Goal: Task Accomplishment & Management: Manage account settings

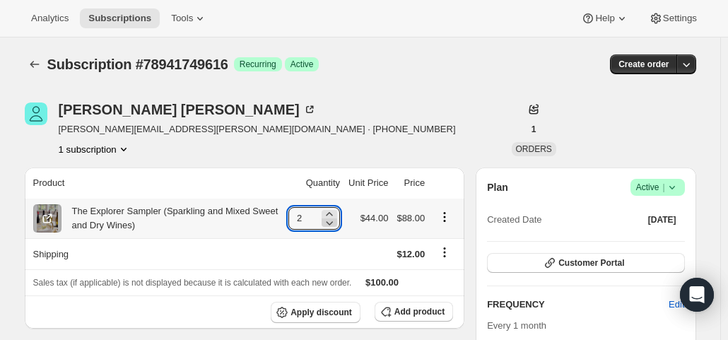
click at [329, 226] on icon at bounding box center [329, 223] width 14 height 14
type input "1"
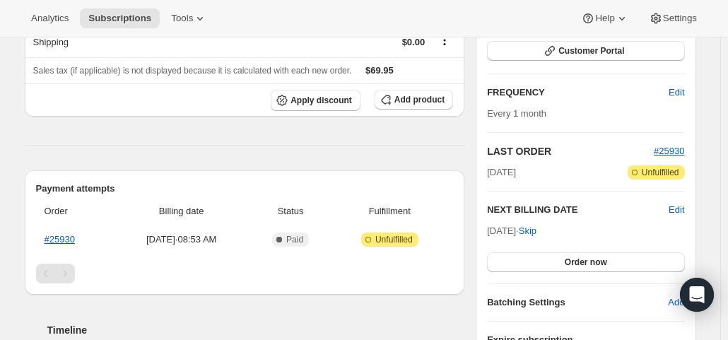
scroll to position [353, 0]
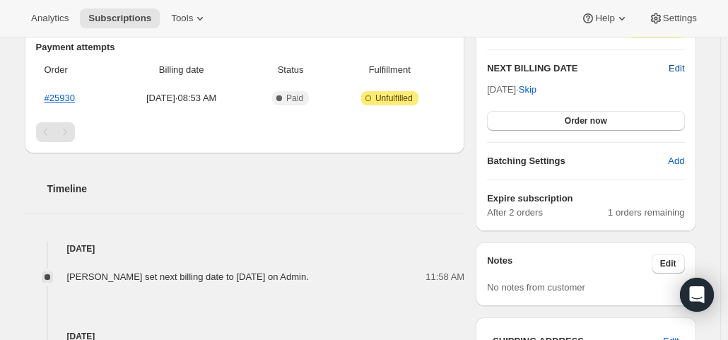
click at [678, 68] on span "Edit" at bounding box center [676, 68] width 16 height 14
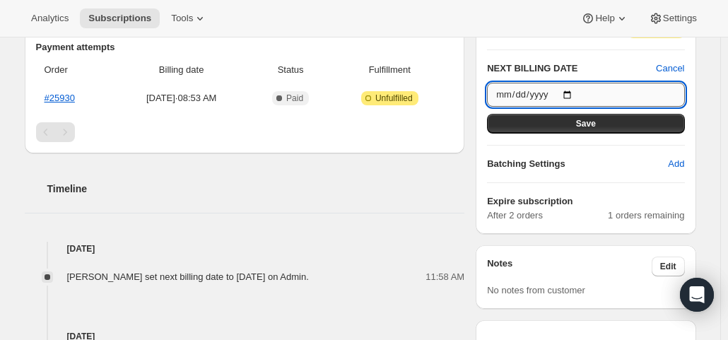
click at [574, 93] on input "2025-09-15" at bounding box center [585, 95] width 197 height 24
click at [572, 94] on input "2025-10-10" at bounding box center [585, 95] width 197 height 24
type input "2025-10-09"
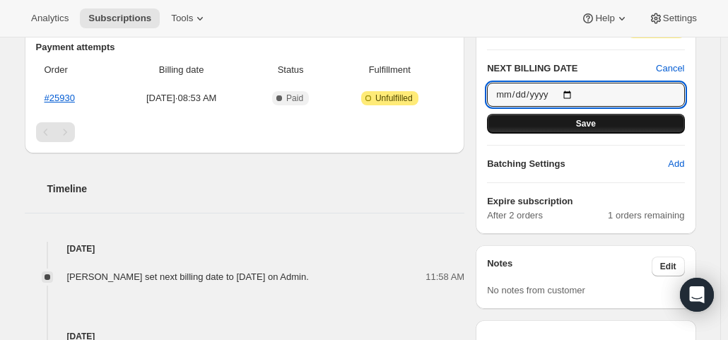
click at [577, 118] on button "Save" at bounding box center [585, 124] width 197 height 20
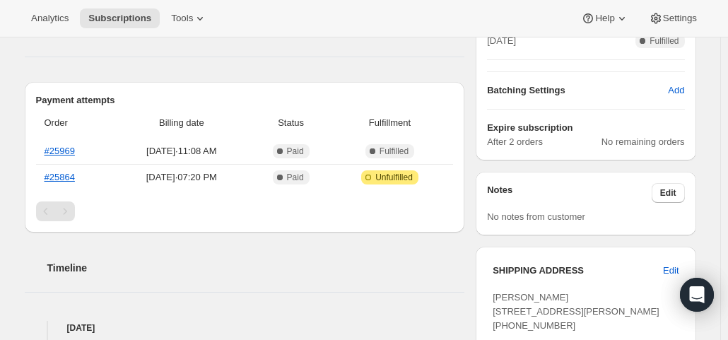
scroll to position [353, 0]
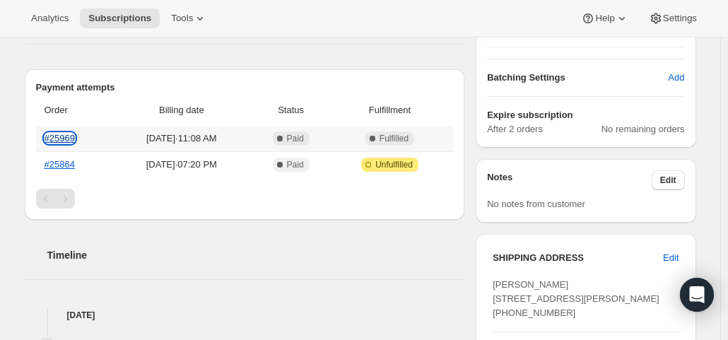
click at [64, 134] on link "#25969" at bounding box center [60, 138] width 30 height 11
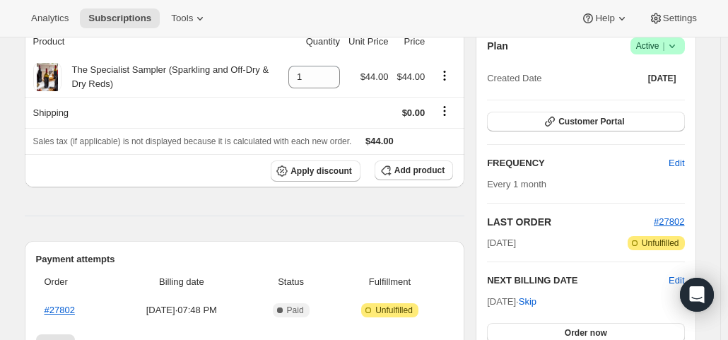
scroll to position [212, 0]
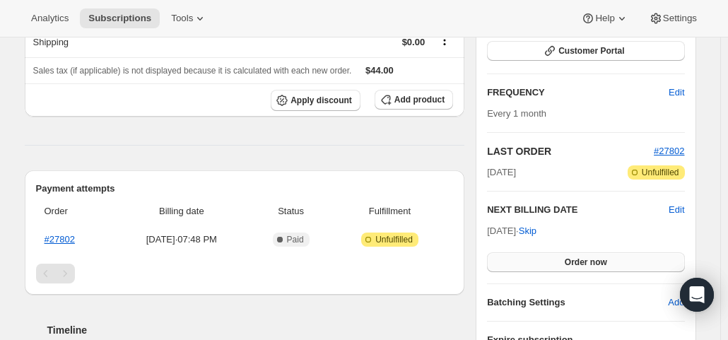
click at [568, 260] on button "Order now" at bounding box center [585, 262] width 197 height 20
click at [568, 260] on span "Click to confirm" at bounding box center [585, 261] width 64 height 11
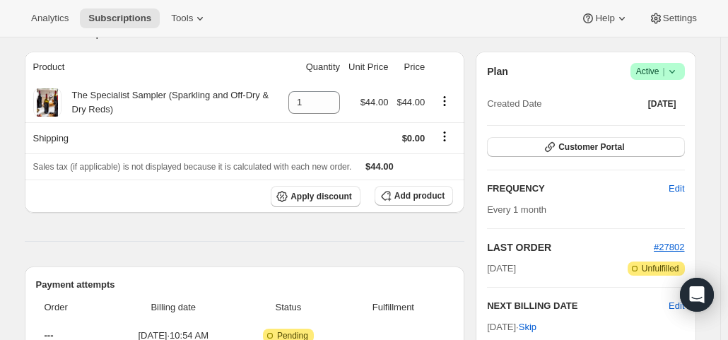
scroll to position [212, 0]
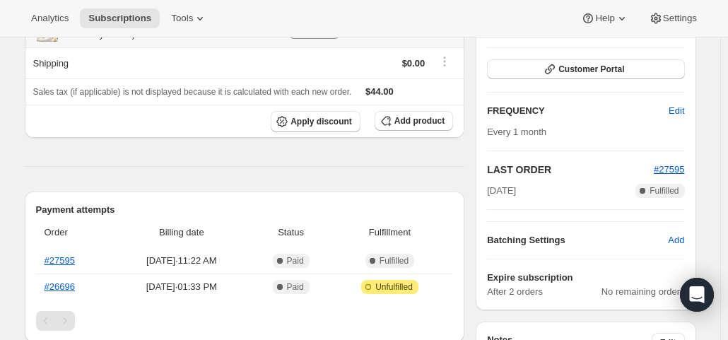
scroll to position [212, 0]
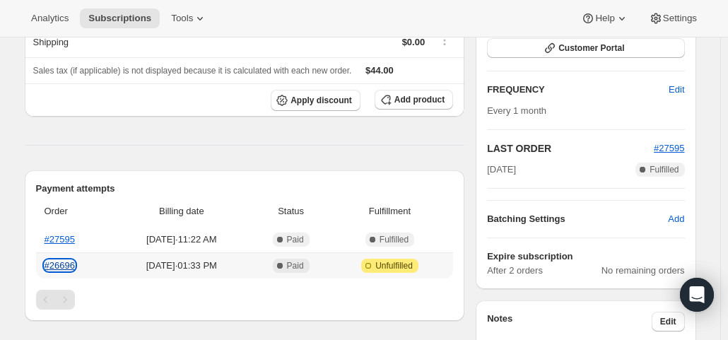
click at [66, 268] on link "#26696" at bounding box center [60, 265] width 30 height 11
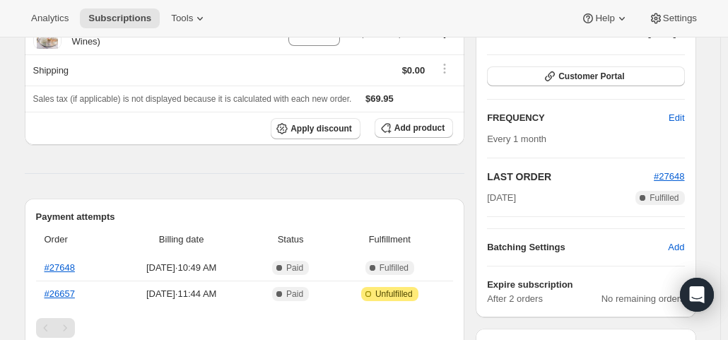
scroll to position [212, 0]
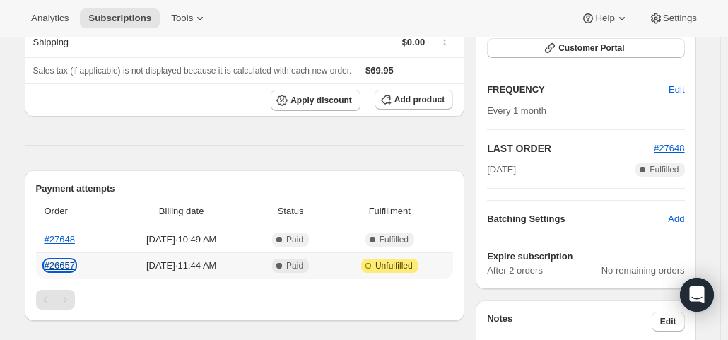
click at [59, 265] on link "#26657" at bounding box center [60, 265] width 30 height 11
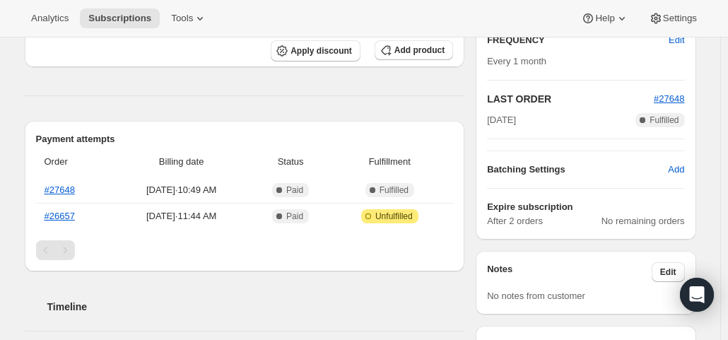
scroll to position [283, 0]
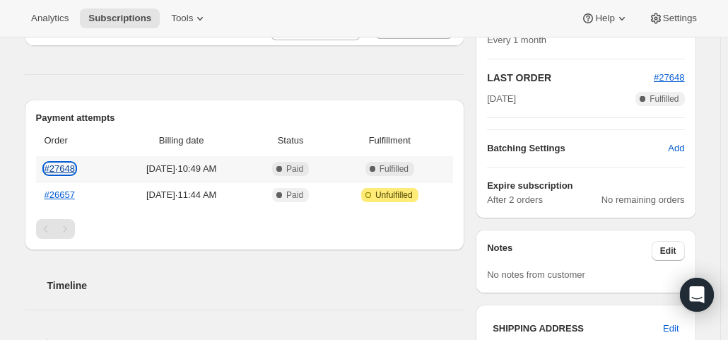
click at [56, 167] on link "#27648" at bounding box center [60, 168] width 30 height 11
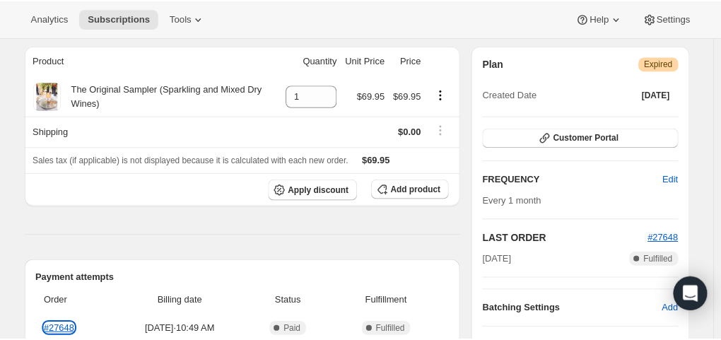
scroll to position [0, 0]
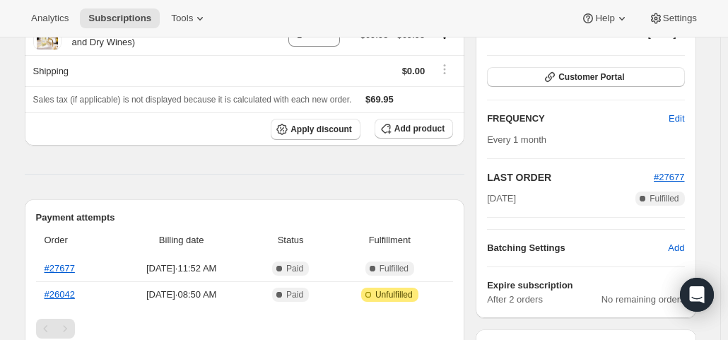
scroll to position [212, 0]
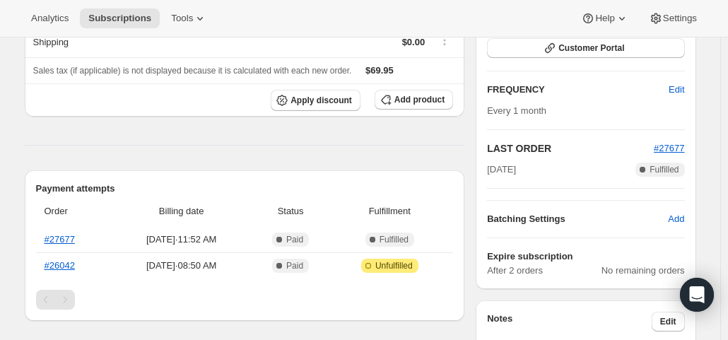
drag, startPoint x: 705, startPoint y: 78, endPoint x: 633, endPoint y: 107, distance: 77.7
click at [54, 237] on link "#27677" at bounding box center [60, 239] width 30 height 11
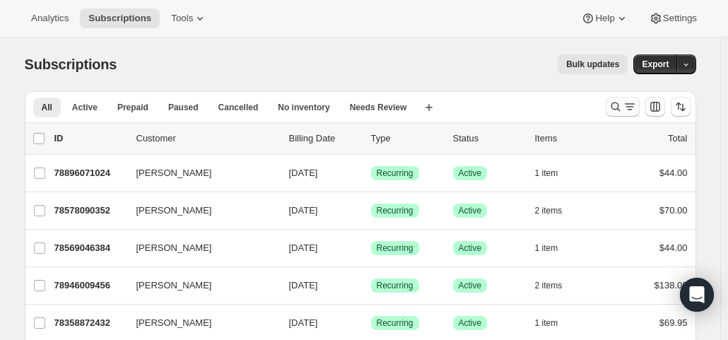
click at [630, 104] on icon "Search and filter results" at bounding box center [629, 107] width 14 height 14
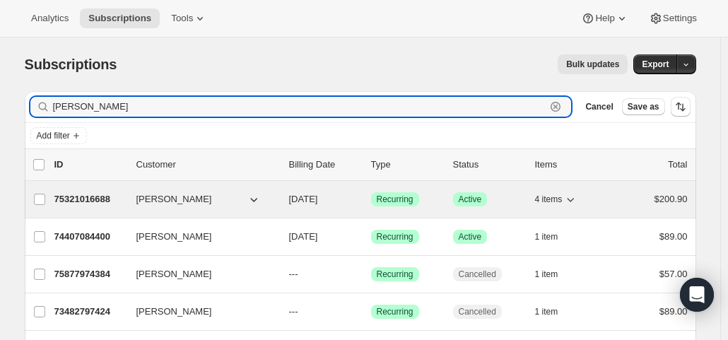
type input "tamara van"
click at [314, 196] on span "[DATE]" at bounding box center [303, 199] width 29 height 11
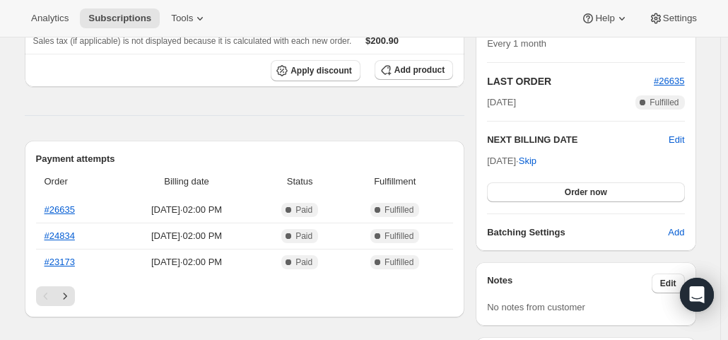
scroll to position [283, 0]
click at [64, 208] on link "#26635" at bounding box center [60, 208] width 30 height 11
